Goal: Task Accomplishment & Management: Manage account settings

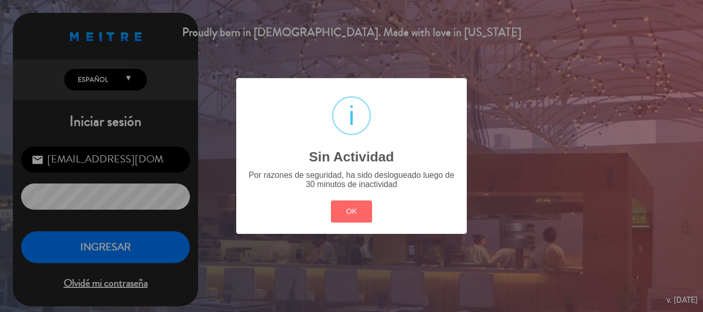
click at [107, 252] on div "? ! i Sin Actividad × Por razones de seguridad, ha sido deslogueado luego de 30…" at bounding box center [351, 156] width 703 height 312
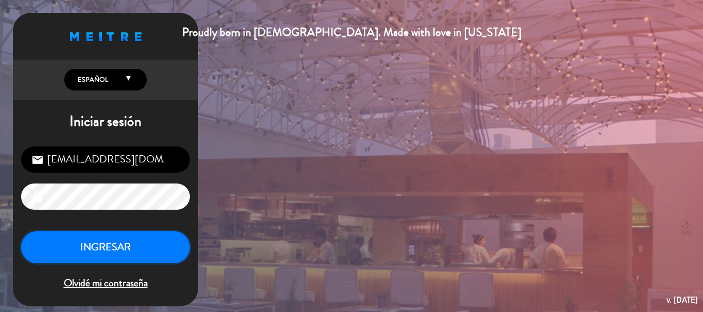
click at [107, 252] on button "INGRESAR" at bounding box center [105, 248] width 169 height 32
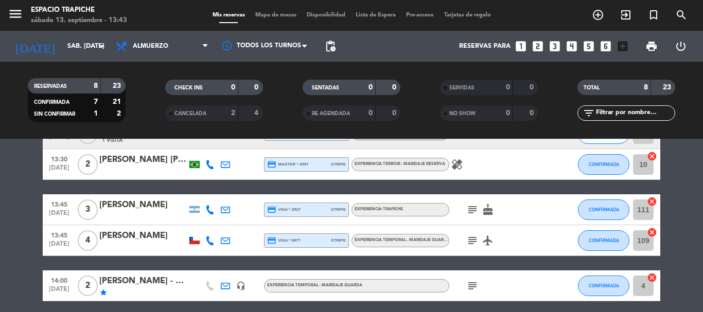
scroll to position [154, 0]
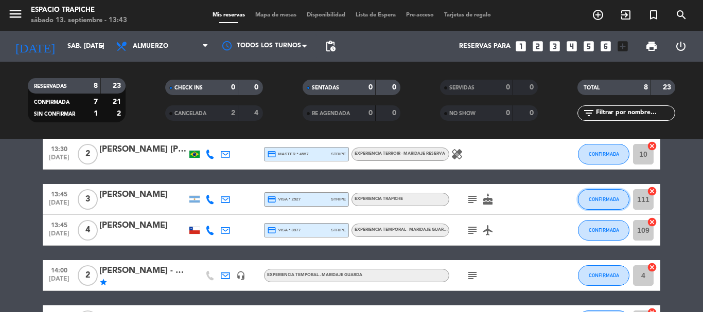
click at [591, 200] on span "CONFIRMADA" at bounding box center [604, 200] width 30 height 6
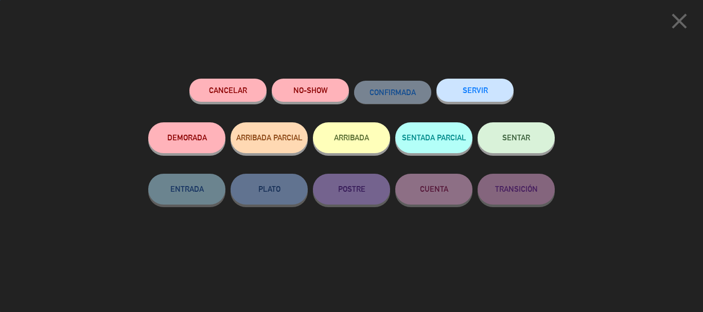
click at [336, 141] on button "ARRIBADA" at bounding box center [351, 137] width 77 height 31
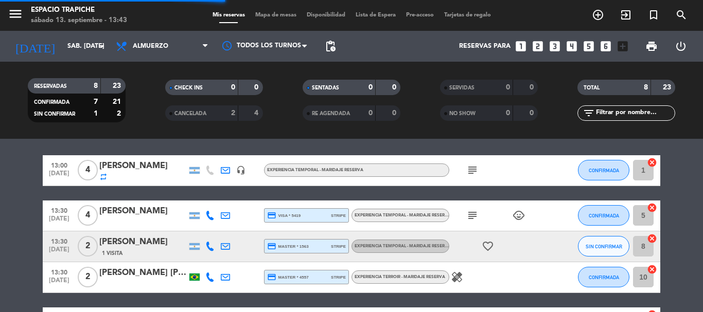
scroll to position [278, 0]
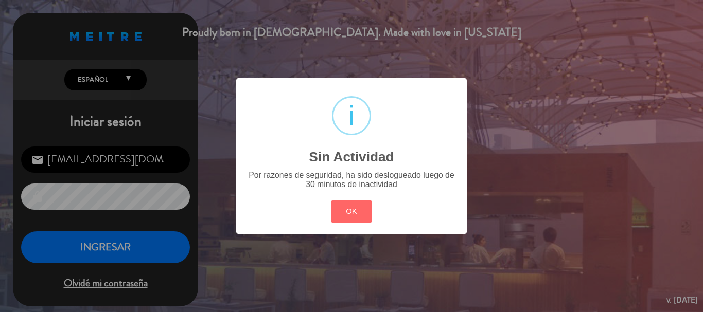
click at [102, 246] on div "? ! i Sin Actividad × Por razones de seguridad, ha sido deslogueado luego de 30…" at bounding box center [351, 156] width 703 height 312
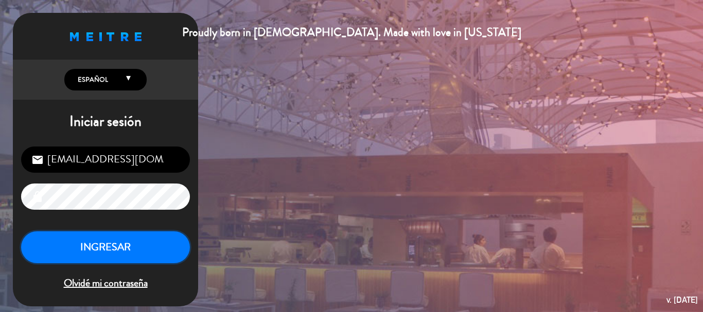
click at [102, 246] on button "INGRESAR" at bounding box center [105, 248] width 169 height 32
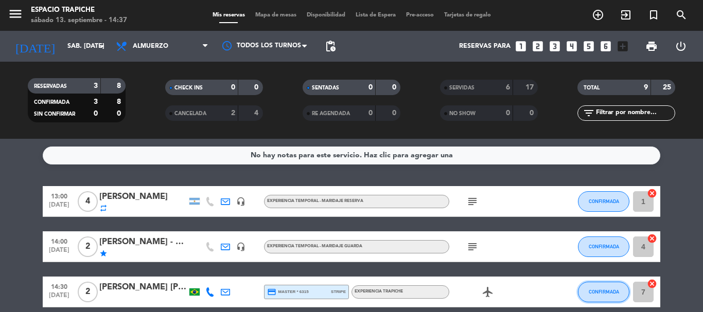
click at [597, 292] on span "CONFIRMADA" at bounding box center [604, 292] width 30 height 6
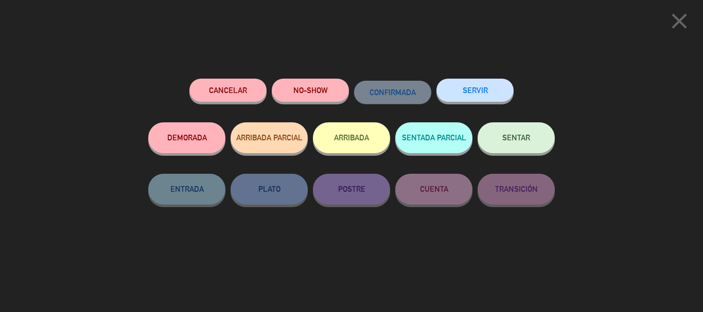
click at [365, 138] on button "ARRIBADA" at bounding box center [351, 137] width 77 height 31
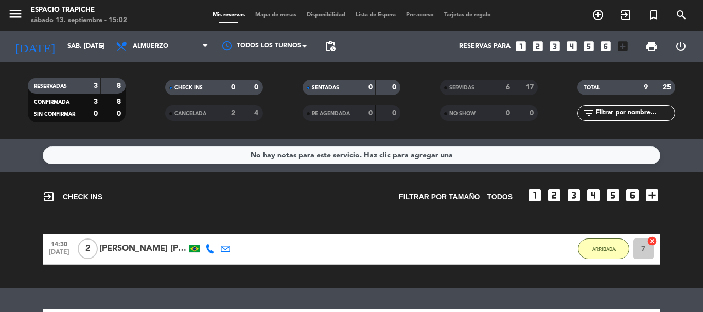
click at [28, 217] on div "exit_to_app CHECK INS Filtrar por tamaño TODOS looks_one looks_two looks_3 look…" at bounding box center [351, 230] width 703 height 116
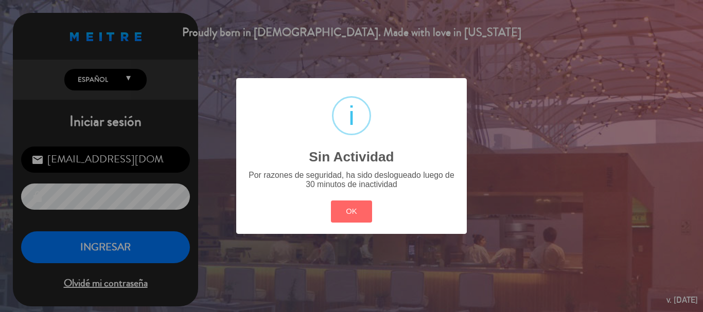
click at [86, 249] on div "? ! i Sin Actividad × Por razones de seguridad, ha sido deslogueado luego de 30…" at bounding box center [351, 156] width 703 height 312
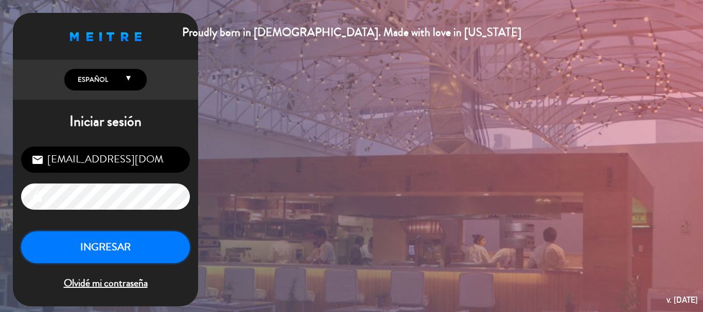
click at [86, 248] on button "INGRESAR" at bounding box center [105, 248] width 169 height 32
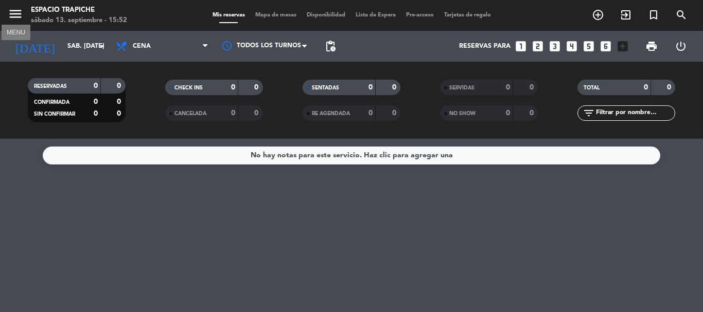
click at [9, 12] on icon "menu" at bounding box center [15, 13] width 15 height 15
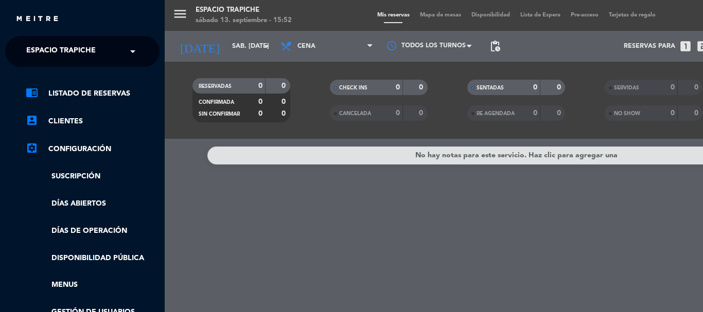
click at [79, 51] on span "Espacio Trapiche" at bounding box center [60, 52] width 69 height 22
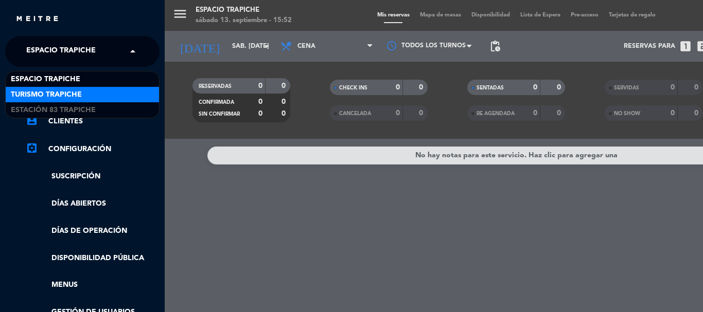
click at [87, 90] on div "Turismo Trapiche" at bounding box center [82, 94] width 153 height 15
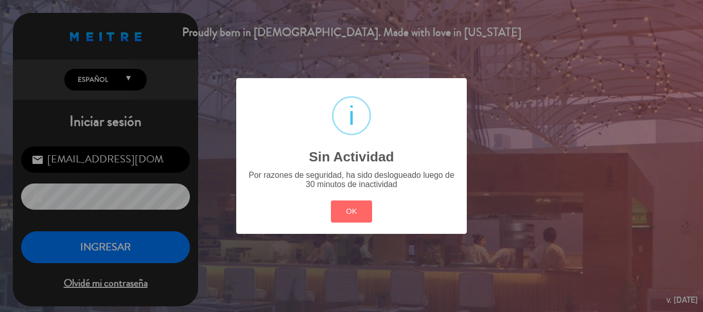
click at [121, 255] on div "? ! i Sin Actividad × Por razones de seguridad, ha sido deslogueado luego de 30…" at bounding box center [351, 156] width 703 height 312
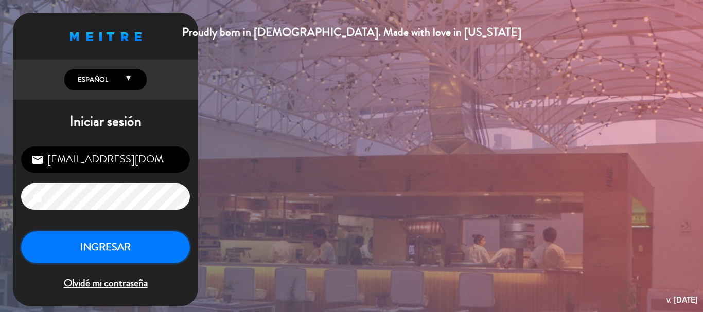
click at [121, 255] on button "INGRESAR" at bounding box center [105, 248] width 169 height 32
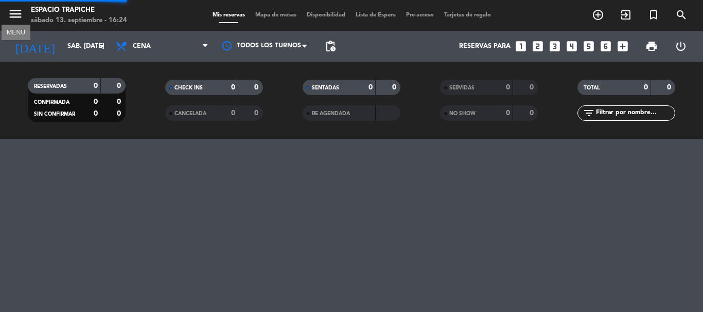
click at [12, 13] on icon "menu" at bounding box center [15, 13] width 15 height 15
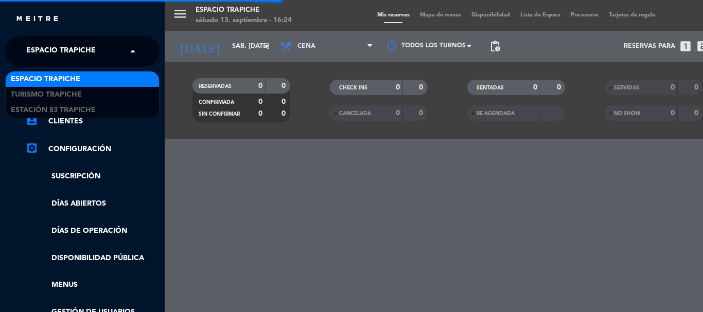
click at [134, 54] on span at bounding box center [135, 52] width 17 height 22
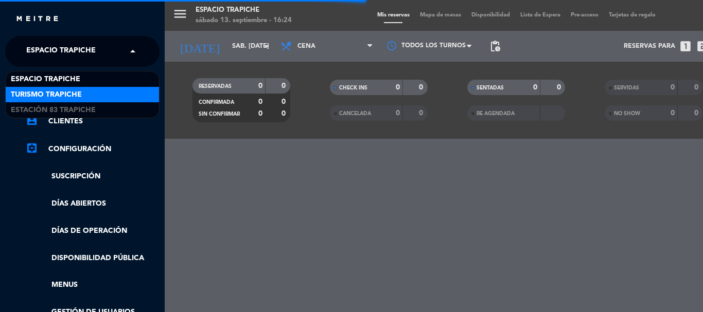
click at [116, 96] on div "Turismo Trapiche" at bounding box center [82, 94] width 153 height 15
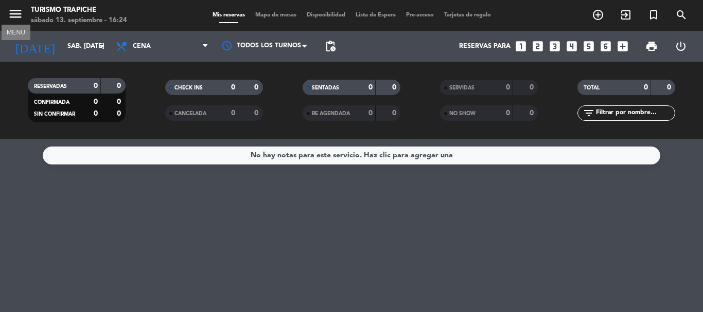
click at [20, 14] on icon "menu" at bounding box center [15, 13] width 15 height 15
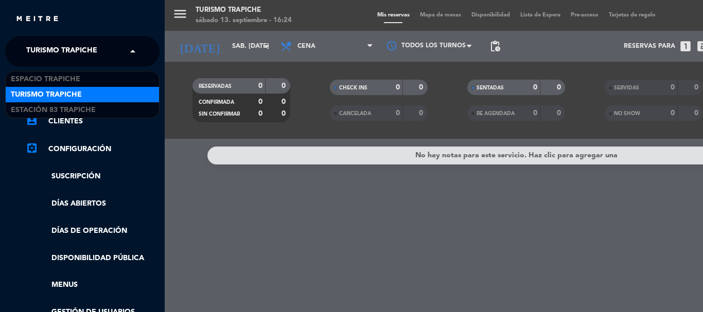
click at [131, 49] on span at bounding box center [135, 52] width 17 height 22
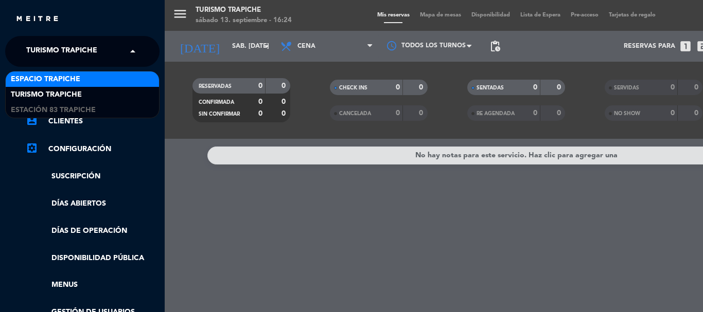
click at [109, 82] on div "Espacio Trapiche" at bounding box center [82, 79] width 153 height 15
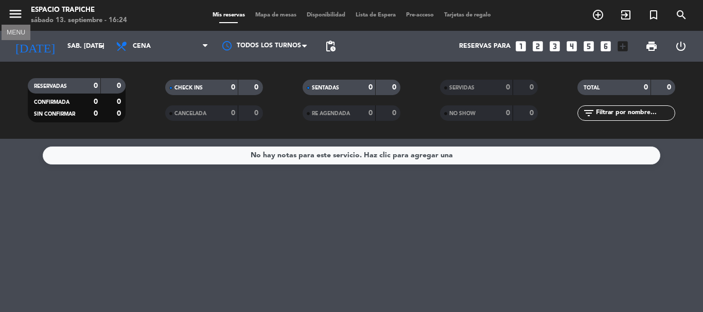
click at [19, 14] on icon "menu" at bounding box center [15, 13] width 15 height 15
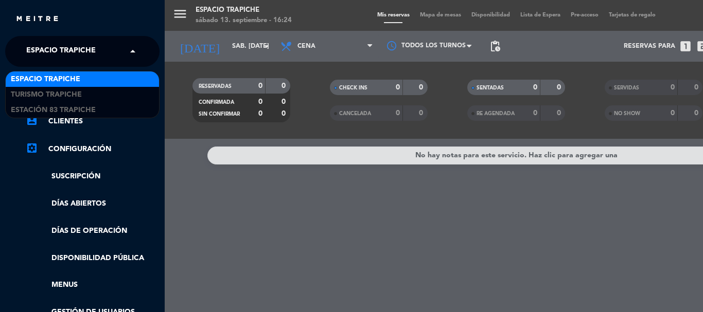
click at [92, 49] on span "Espacio Trapiche" at bounding box center [60, 52] width 69 height 22
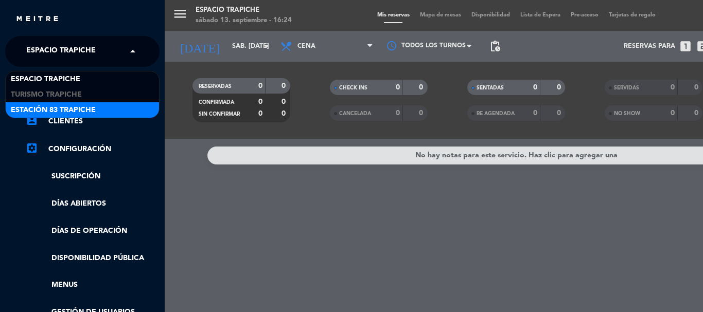
click at [98, 108] on div "Estación 83 Trapiche" at bounding box center [82, 109] width 153 height 15
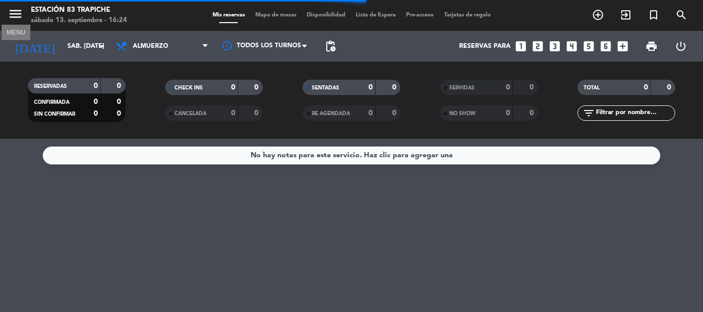
click at [12, 12] on icon "menu" at bounding box center [15, 13] width 15 height 15
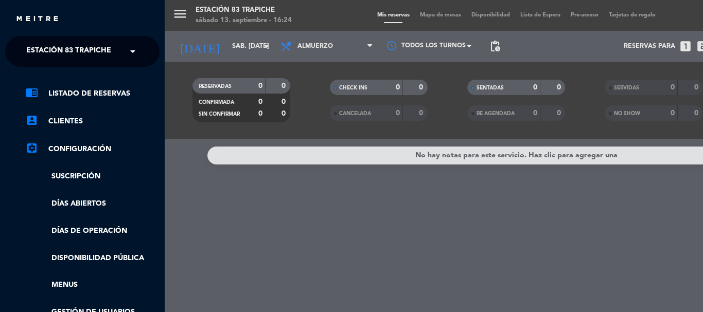
click at [130, 52] on span at bounding box center [135, 52] width 17 height 22
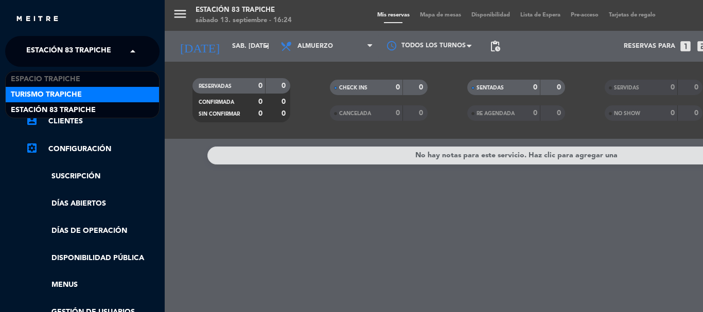
click at [59, 91] on span "Turismo Trapiche" at bounding box center [46, 95] width 71 height 12
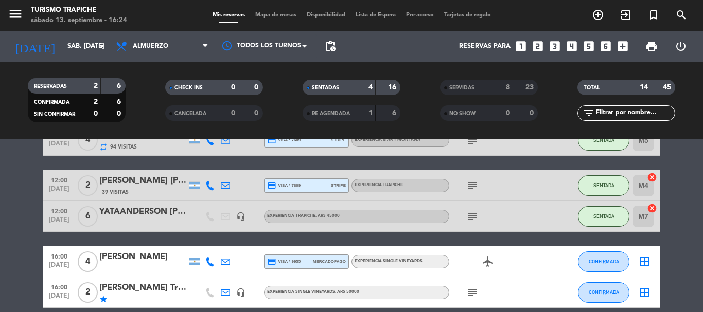
scroll to position [103, 0]
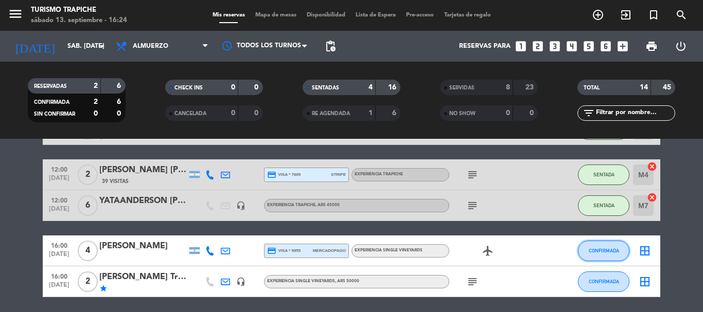
click at [602, 251] on span "CONFIRMADA" at bounding box center [604, 251] width 30 height 6
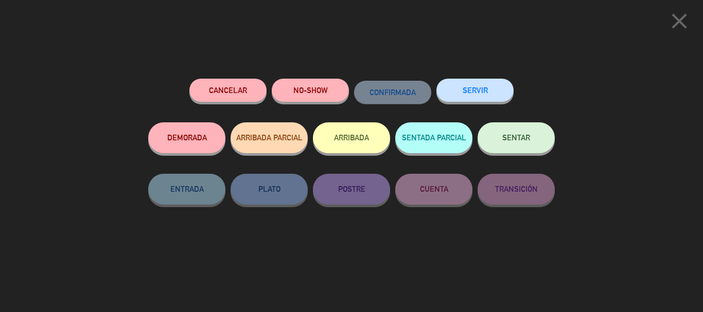
click at [341, 143] on button "ARRIBADA" at bounding box center [351, 137] width 77 height 31
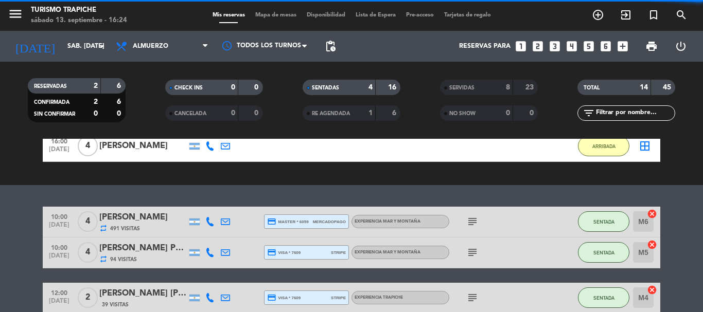
scroll to position [226, 0]
